Goal: Transaction & Acquisition: Subscribe to service/newsletter

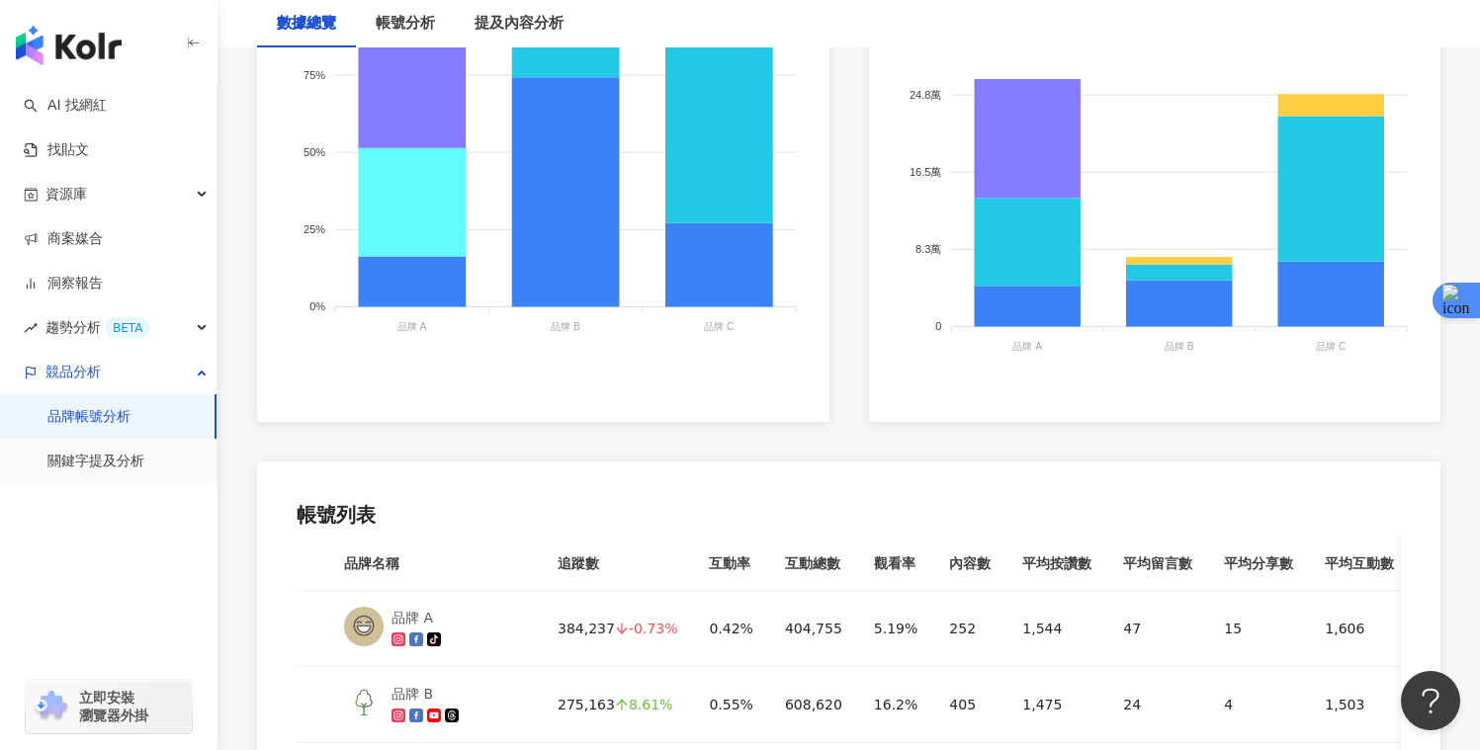
scroll to position [1001, 0]
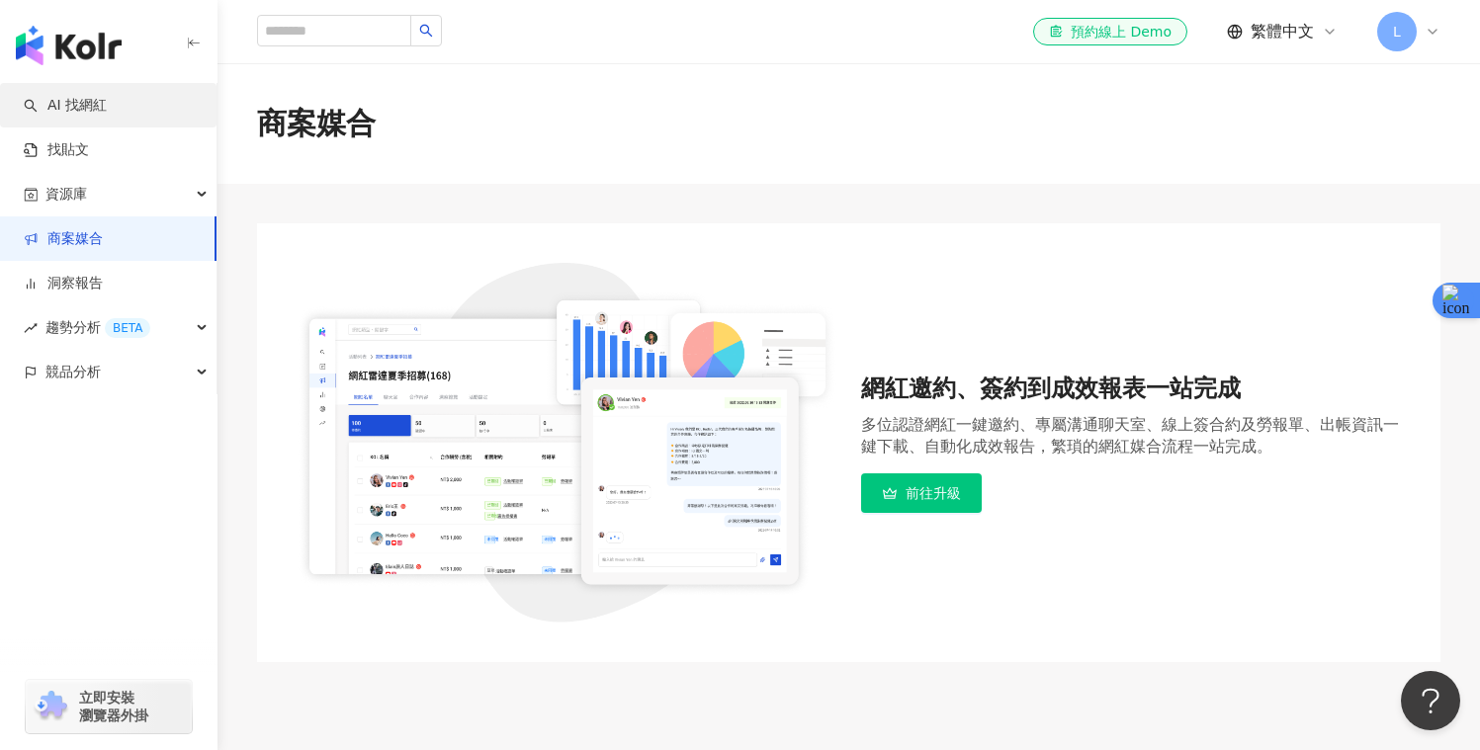
click at [107, 112] on link "AI 找網紅" at bounding box center [65, 106] width 83 height 20
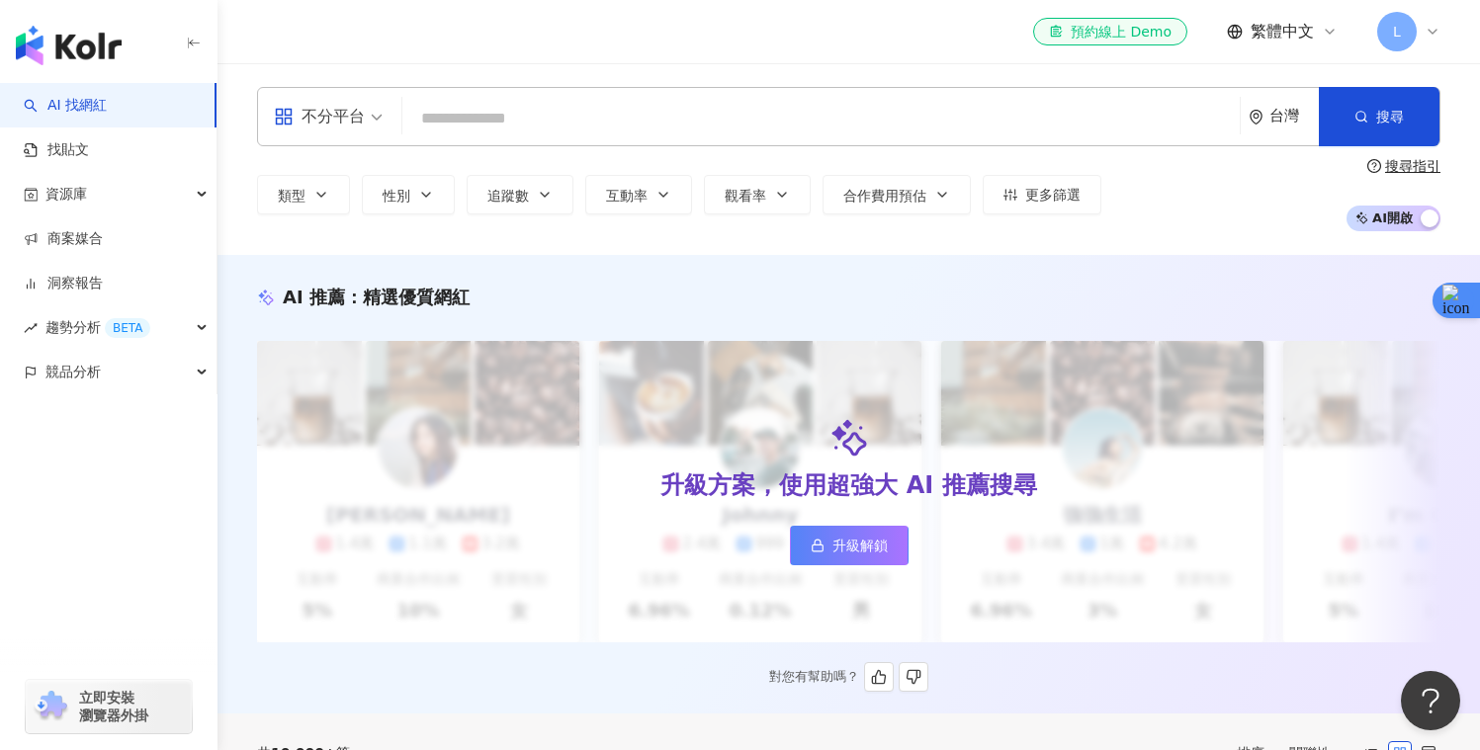
click at [869, 545] on span "升級解鎖" at bounding box center [860, 546] width 55 height 16
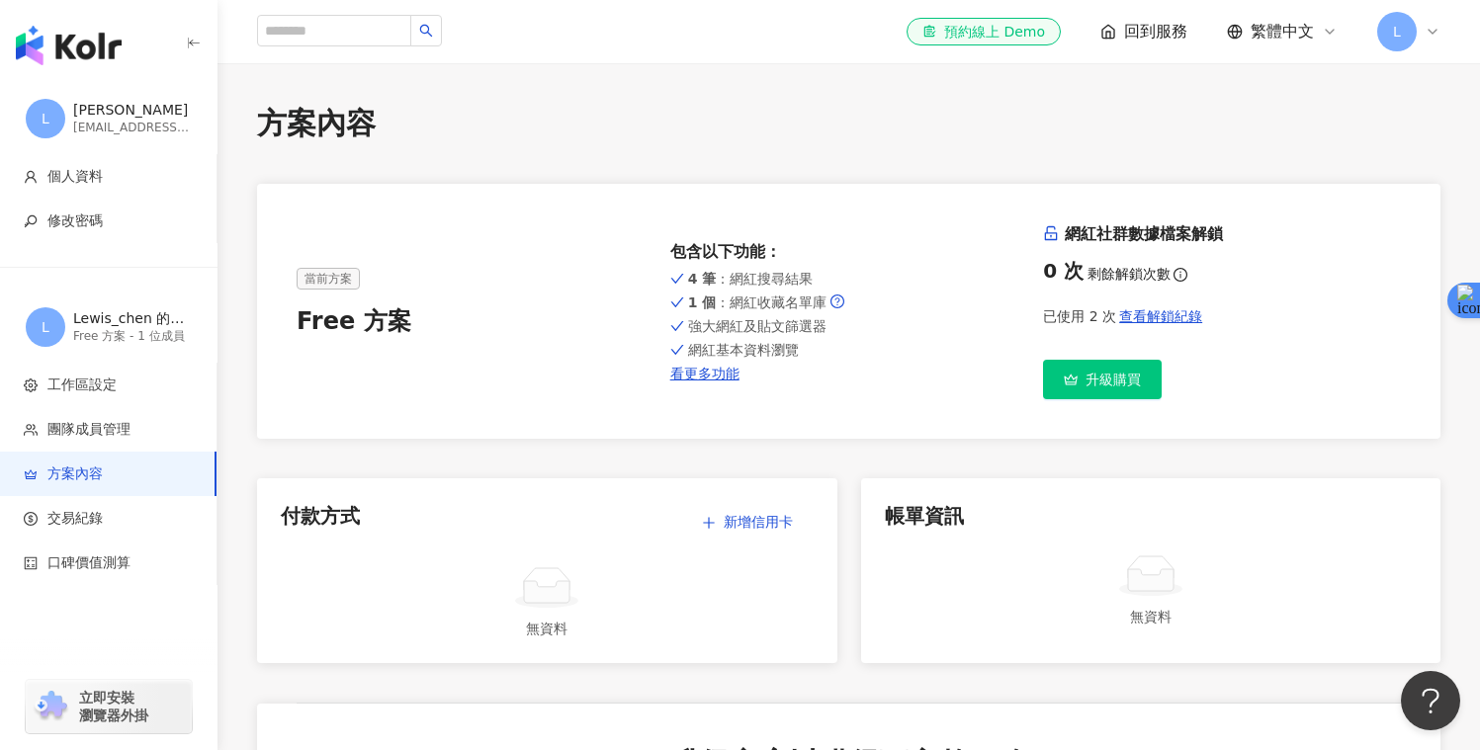
click at [1065, 380] on icon at bounding box center [1071, 379] width 13 height 11
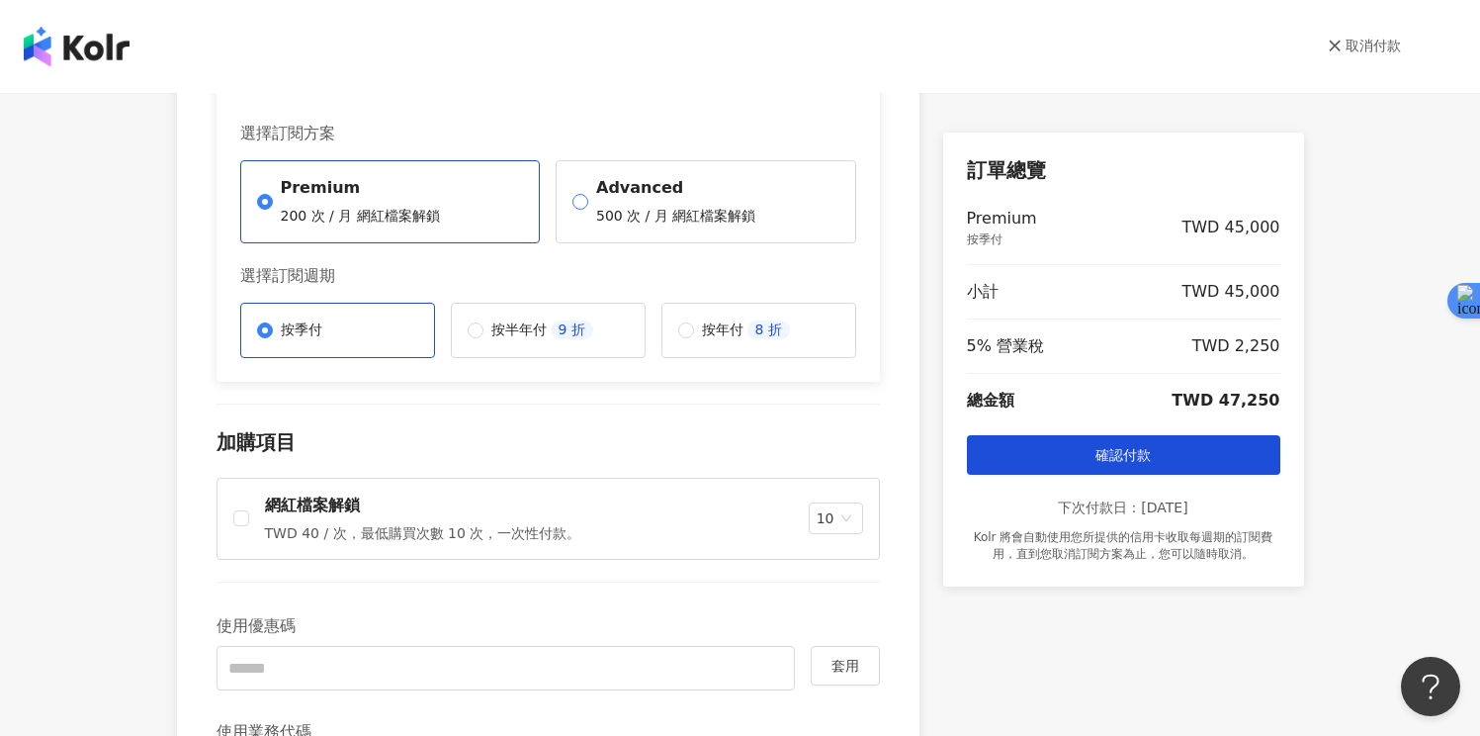
scroll to position [150, 0]
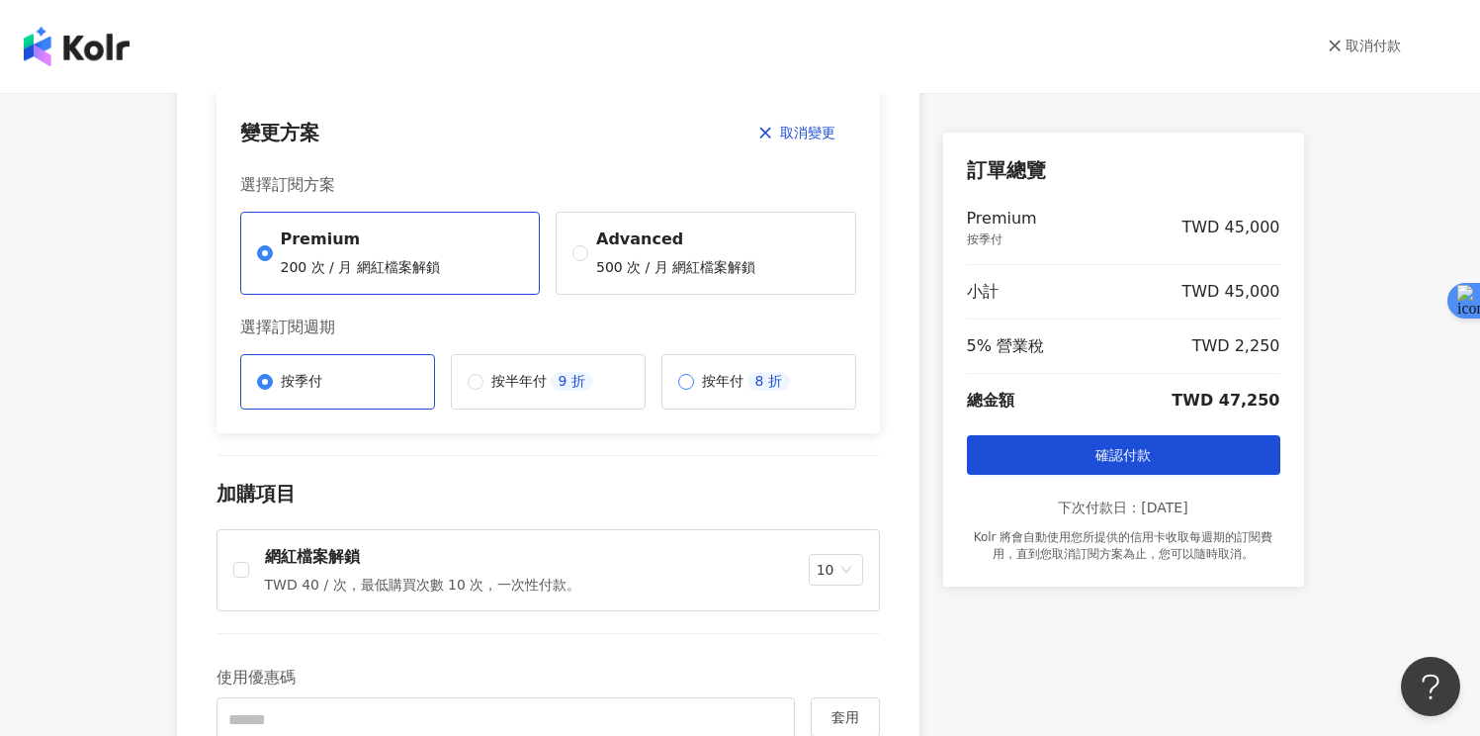
click at [712, 397] on label "按年付 8 折" at bounding box center [758, 381] width 195 height 55
click at [401, 384] on label "按季付" at bounding box center [337, 381] width 195 height 55
click at [820, 397] on label "按年付 8 折" at bounding box center [758, 381] width 195 height 55
click at [601, 400] on label "按半年付 9 折" at bounding box center [548, 381] width 195 height 55
click at [435, 399] on div "按季付 按半年付 9 折 按年付 8 折" at bounding box center [548, 381] width 616 height 55
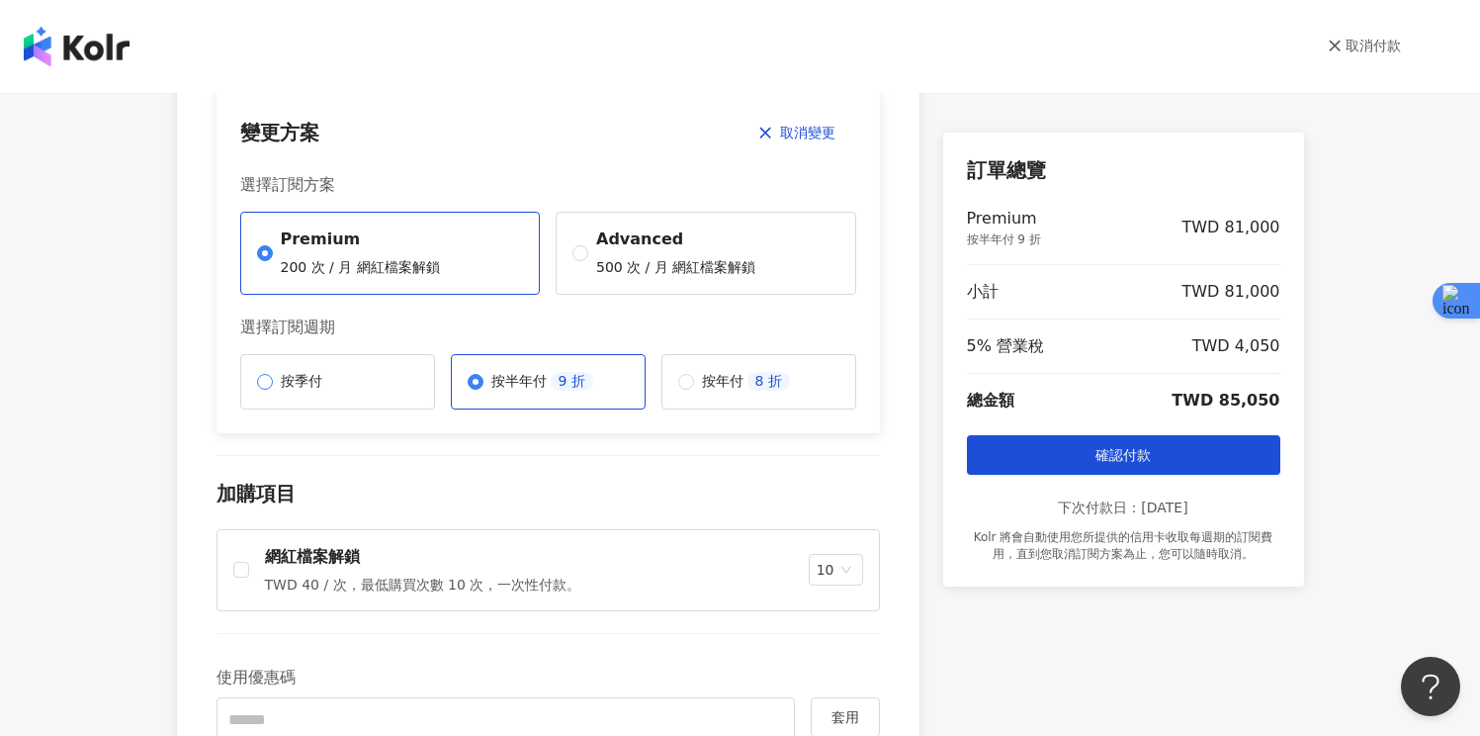
click at [424, 394] on label "按季付" at bounding box center [337, 381] width 195 height 55
click at [398, 393] on label "按季付" at bounding box center [337, 381] width 195 height 55
click at [686, 270] on p "500 次 / 月 網紅檔案解鎖" at bounding box center [675, 268] width 159 height 20
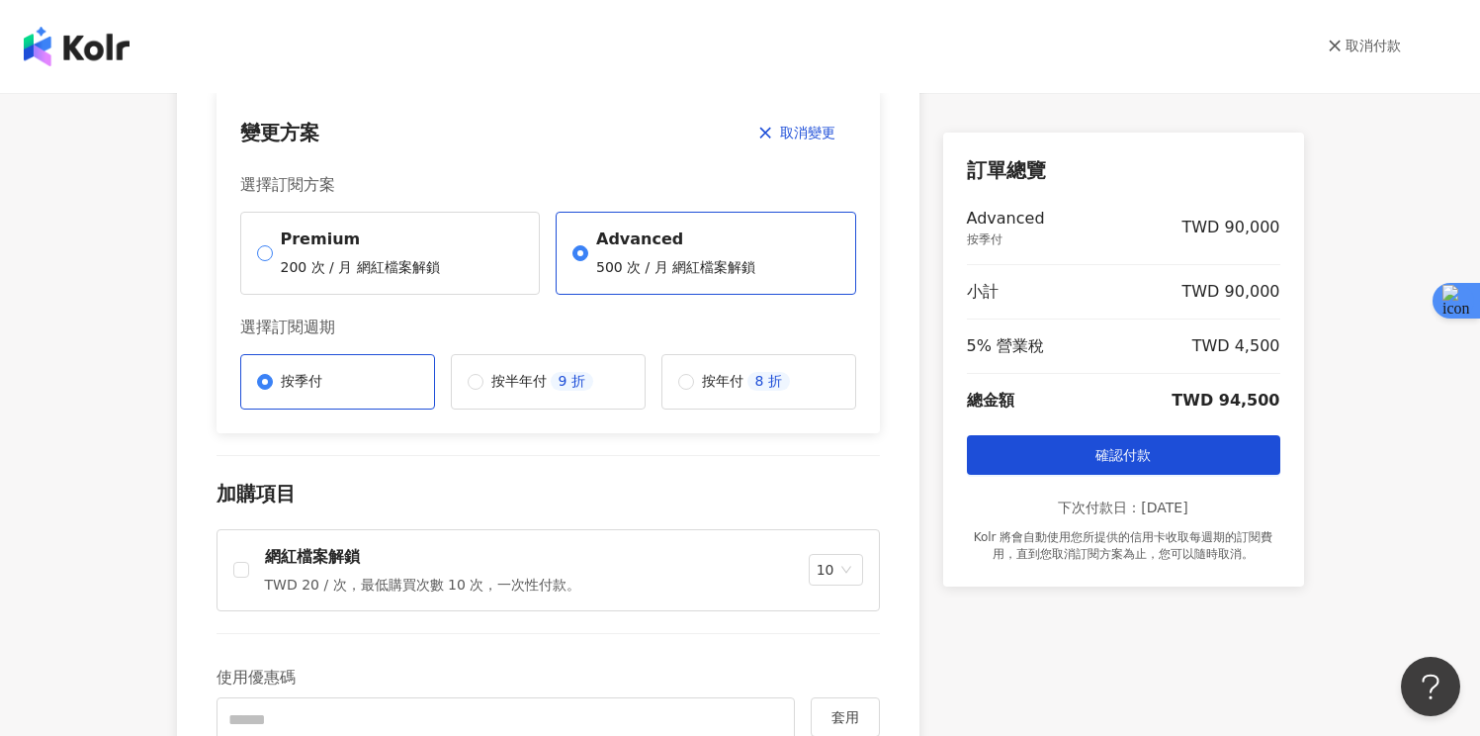
click at [403, 266] on p "200 次 / 月 網紅檔案解鎖" at bounding box center [360, 268] width 159 height 20
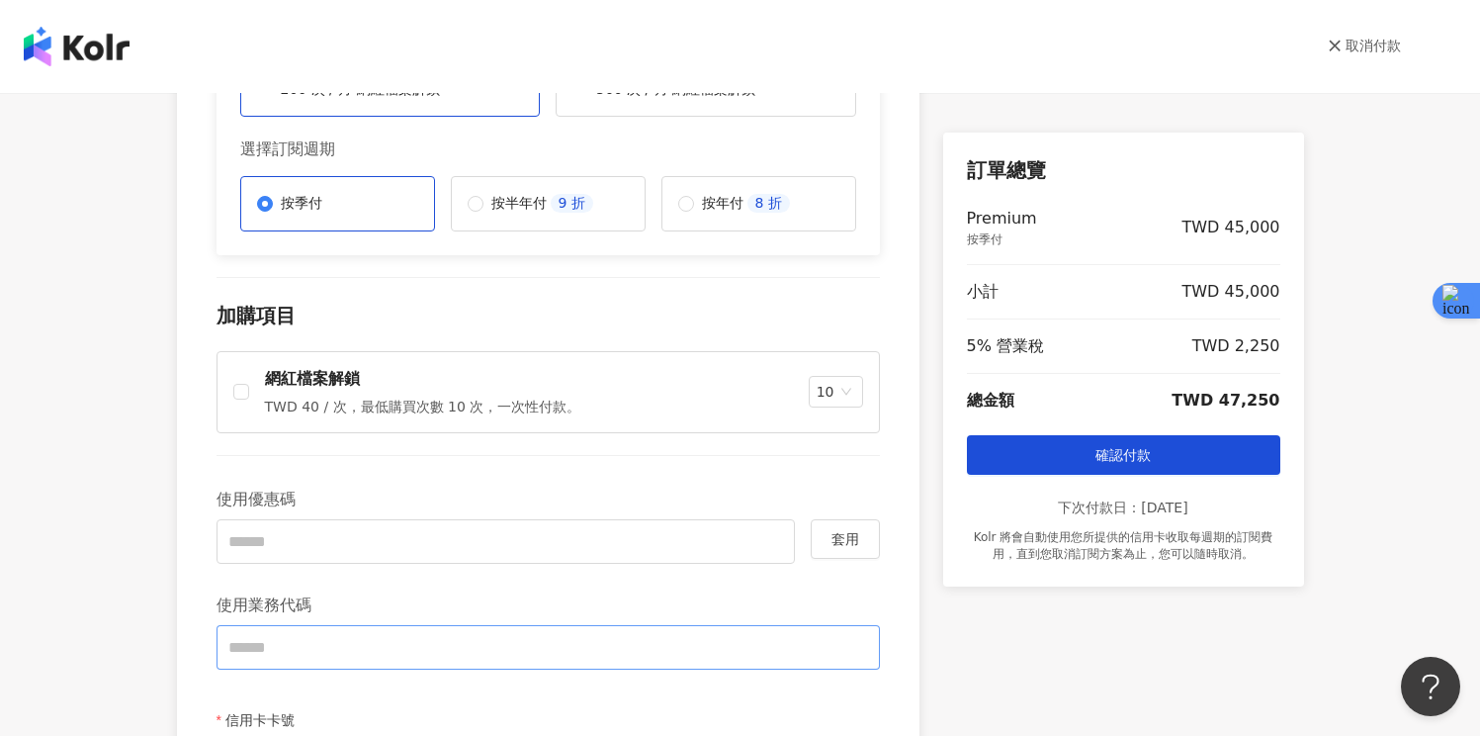
scroll to position [178, 0]
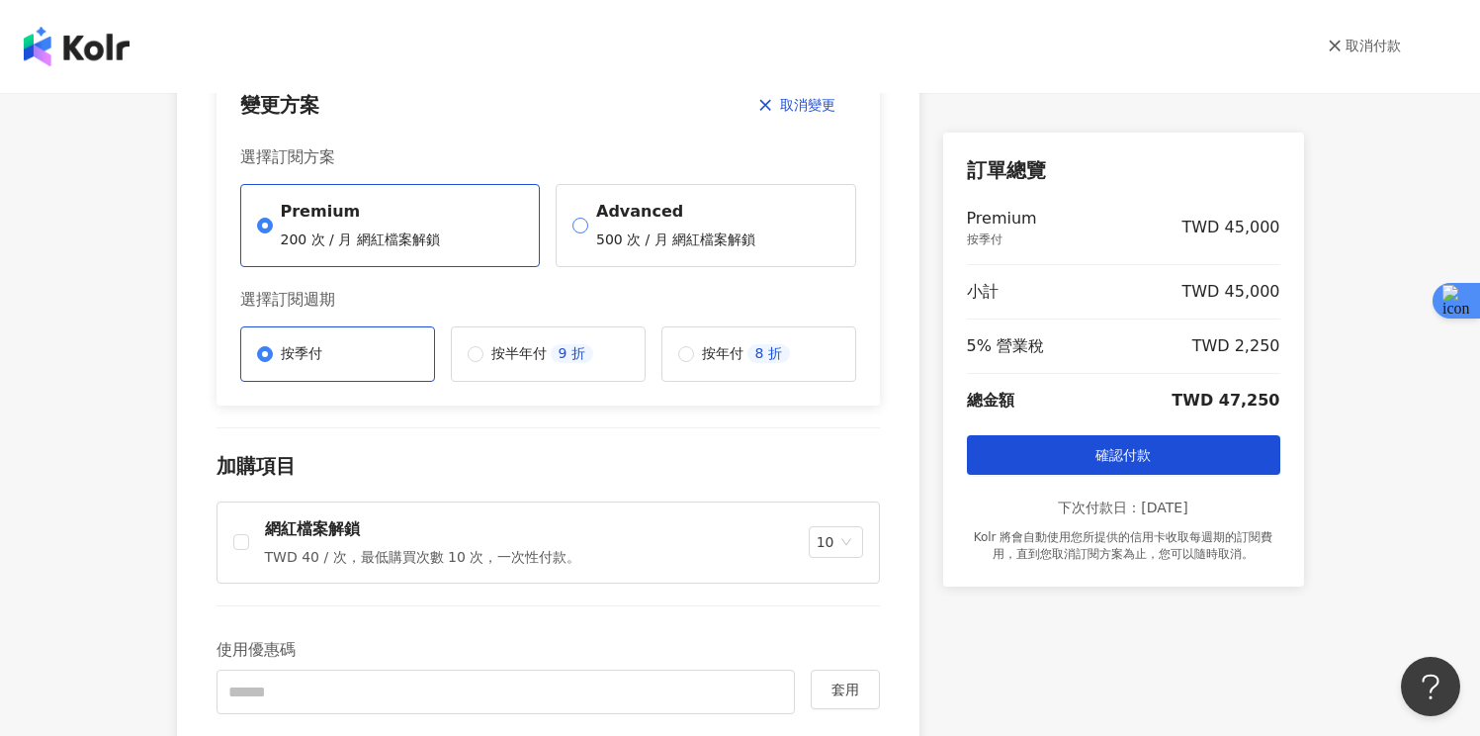
click at [651, 231] on p "500 次 / 月 網紅檔案解鎖" at bounding box center [675, 240] width 159 height 20
click at [446, 229] on label "Premium 200 次 / 月 網紅檔案解鎖" at bounding box center [390, 225] width 301 height 83
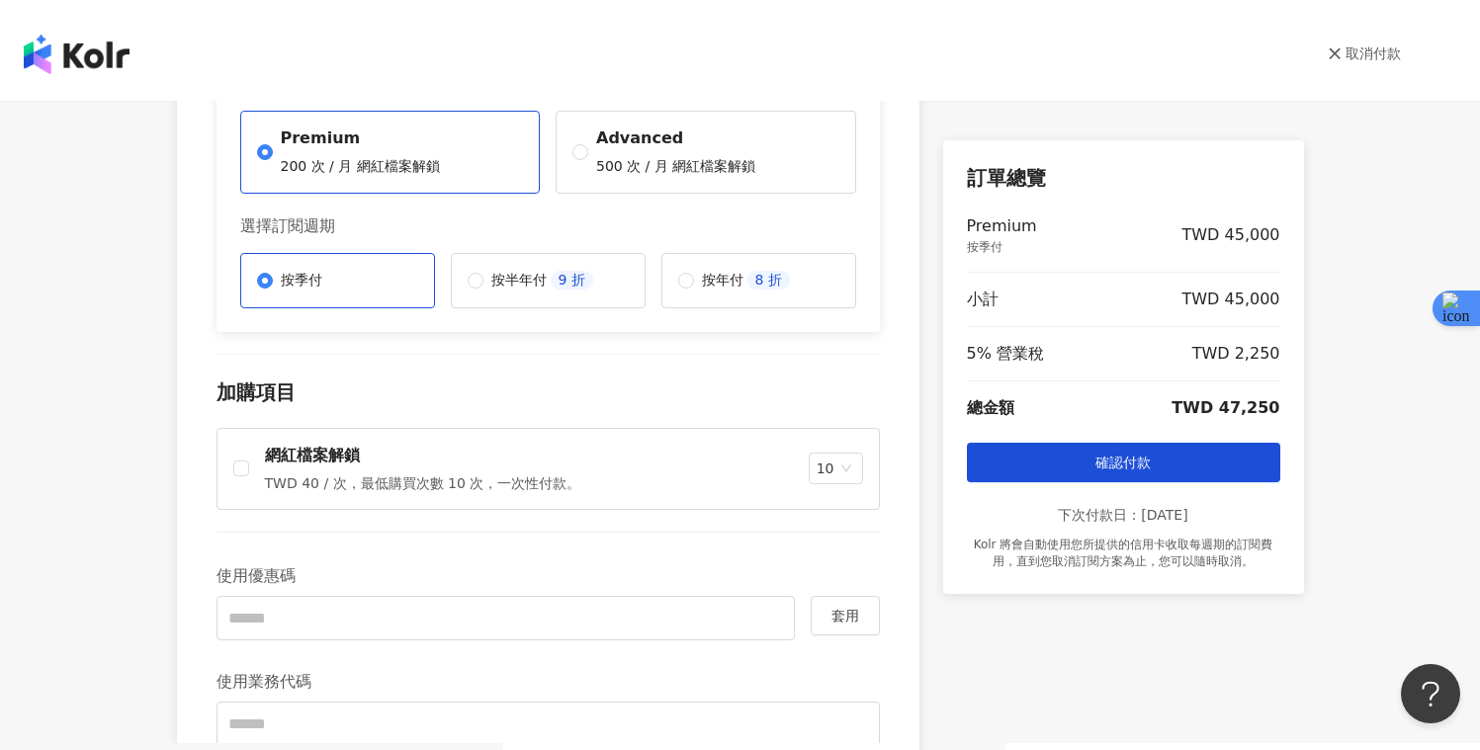
scroll to position [155, 0]
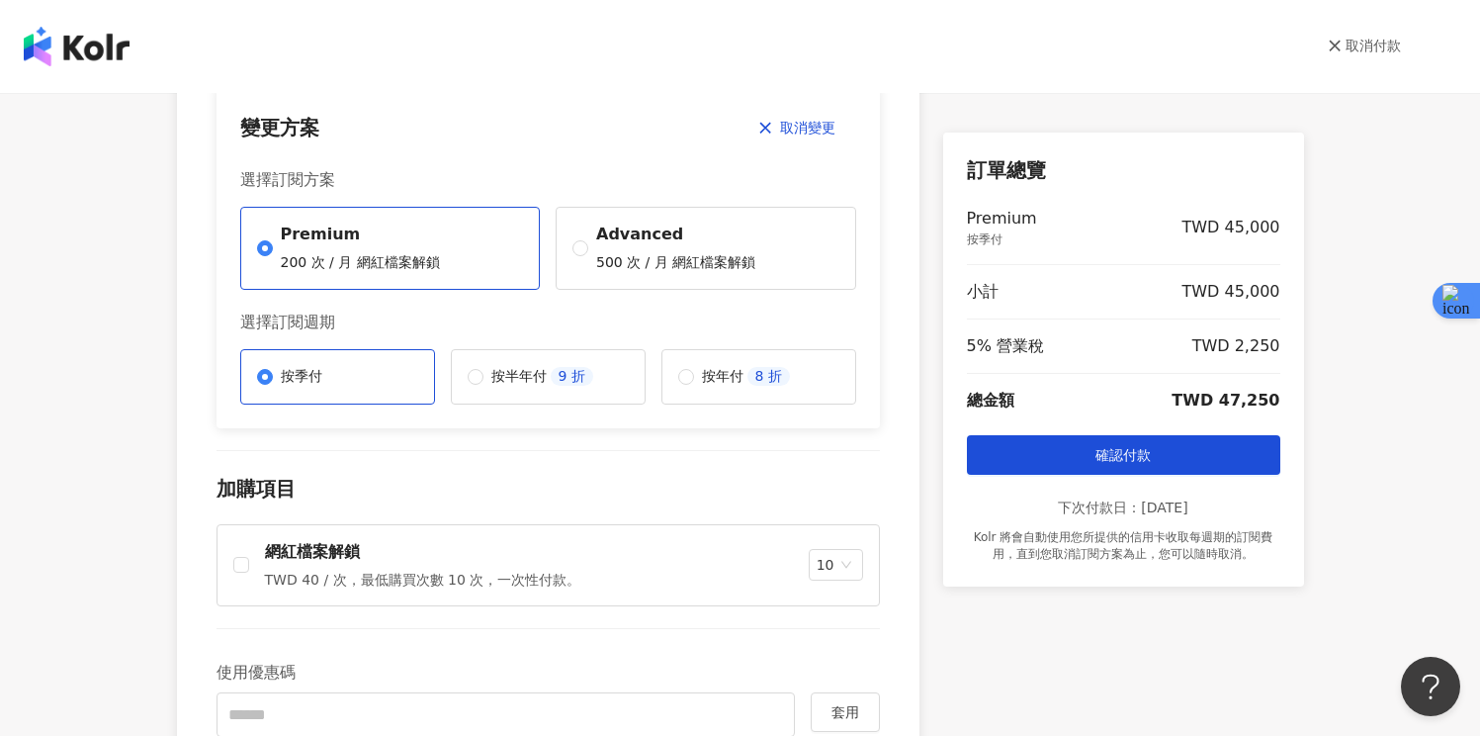
click at [67, 61] on img at bounding box center [77, 47] width 106 height 40
